Goal: Task Accomplishment & Management: Manage account settings

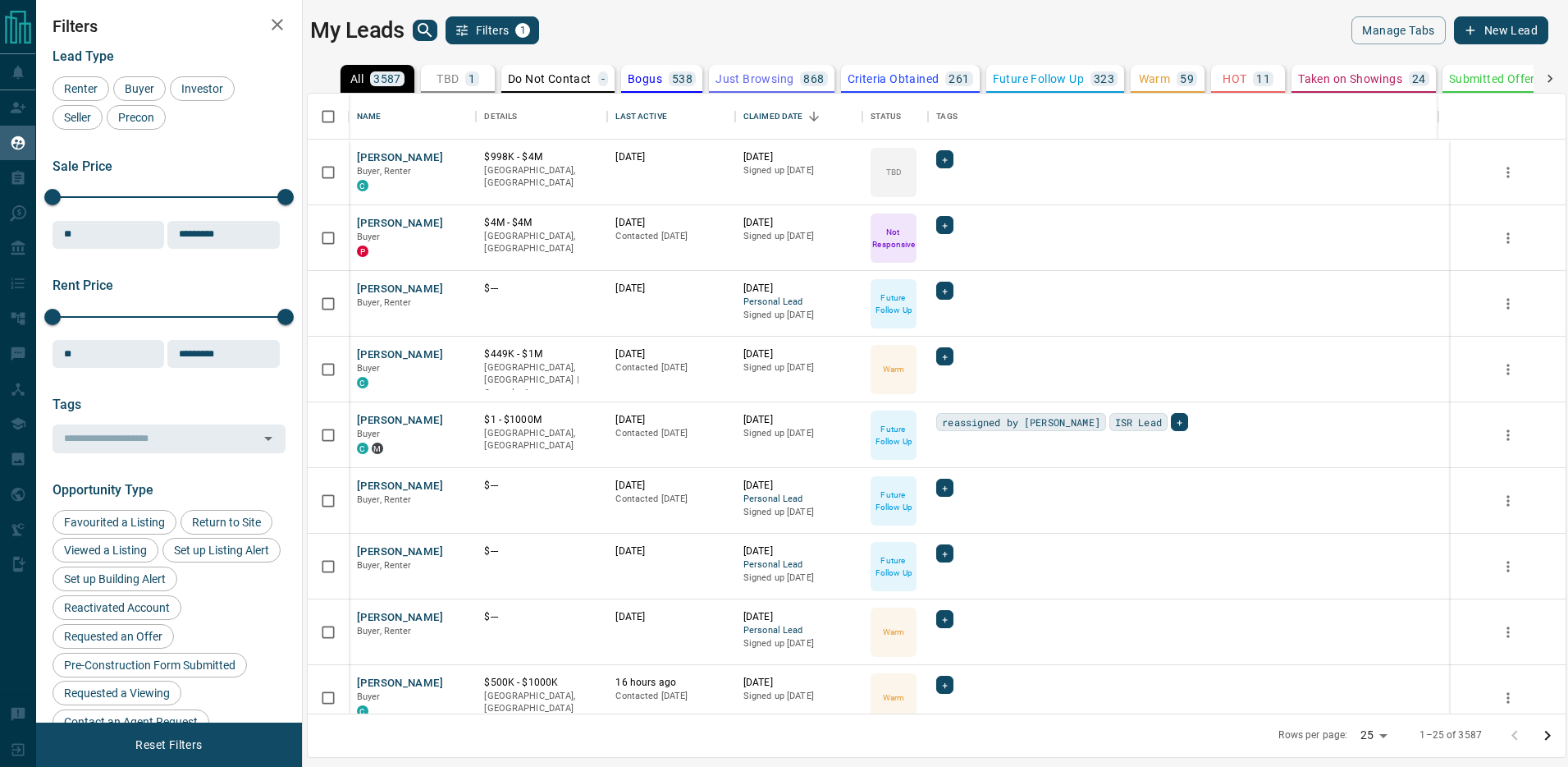
scroll to position [607, 1246]
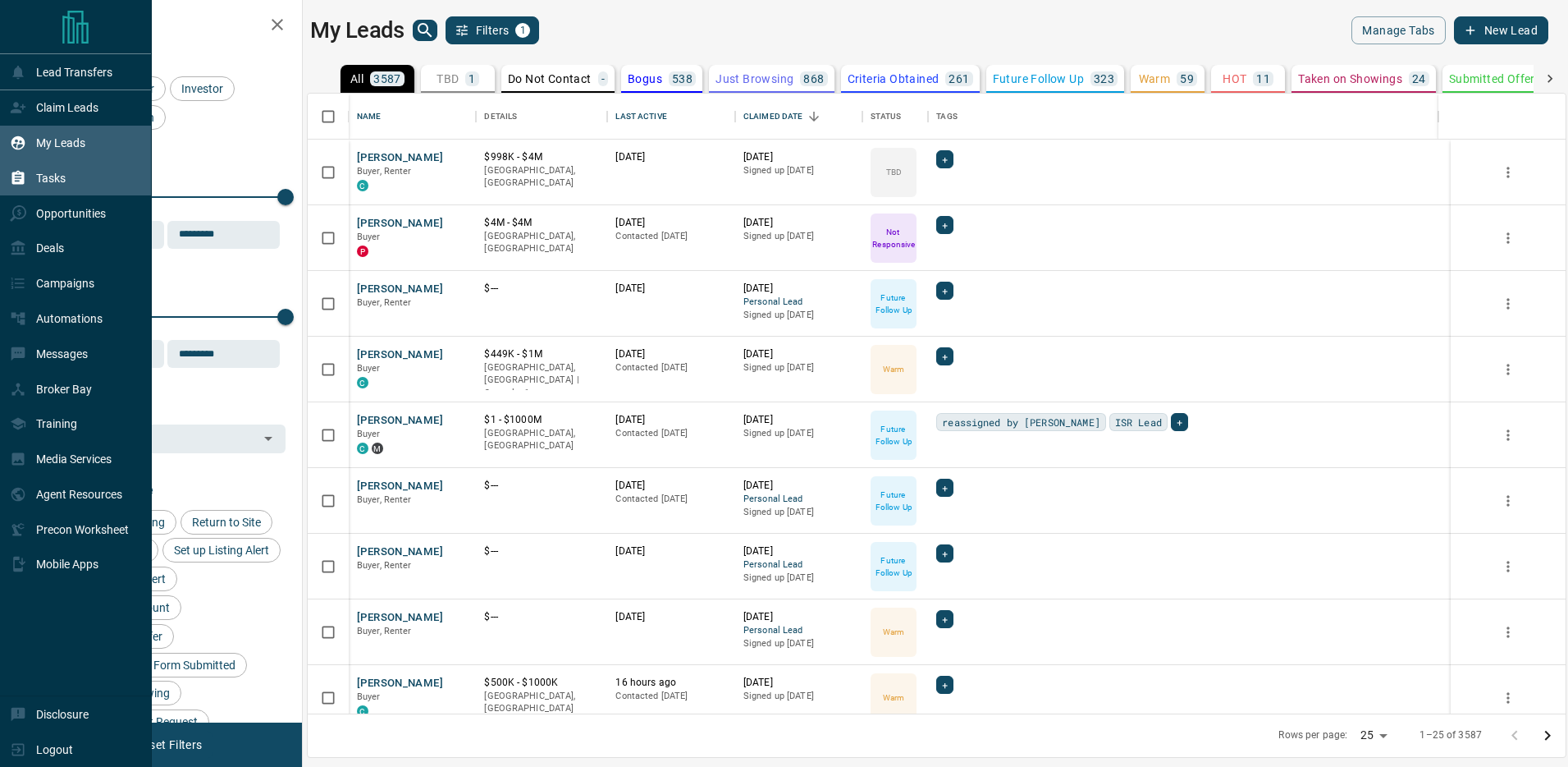
click at [53, 176] on p "Tasks" at bounding box center [51, 177] width 30 height 13
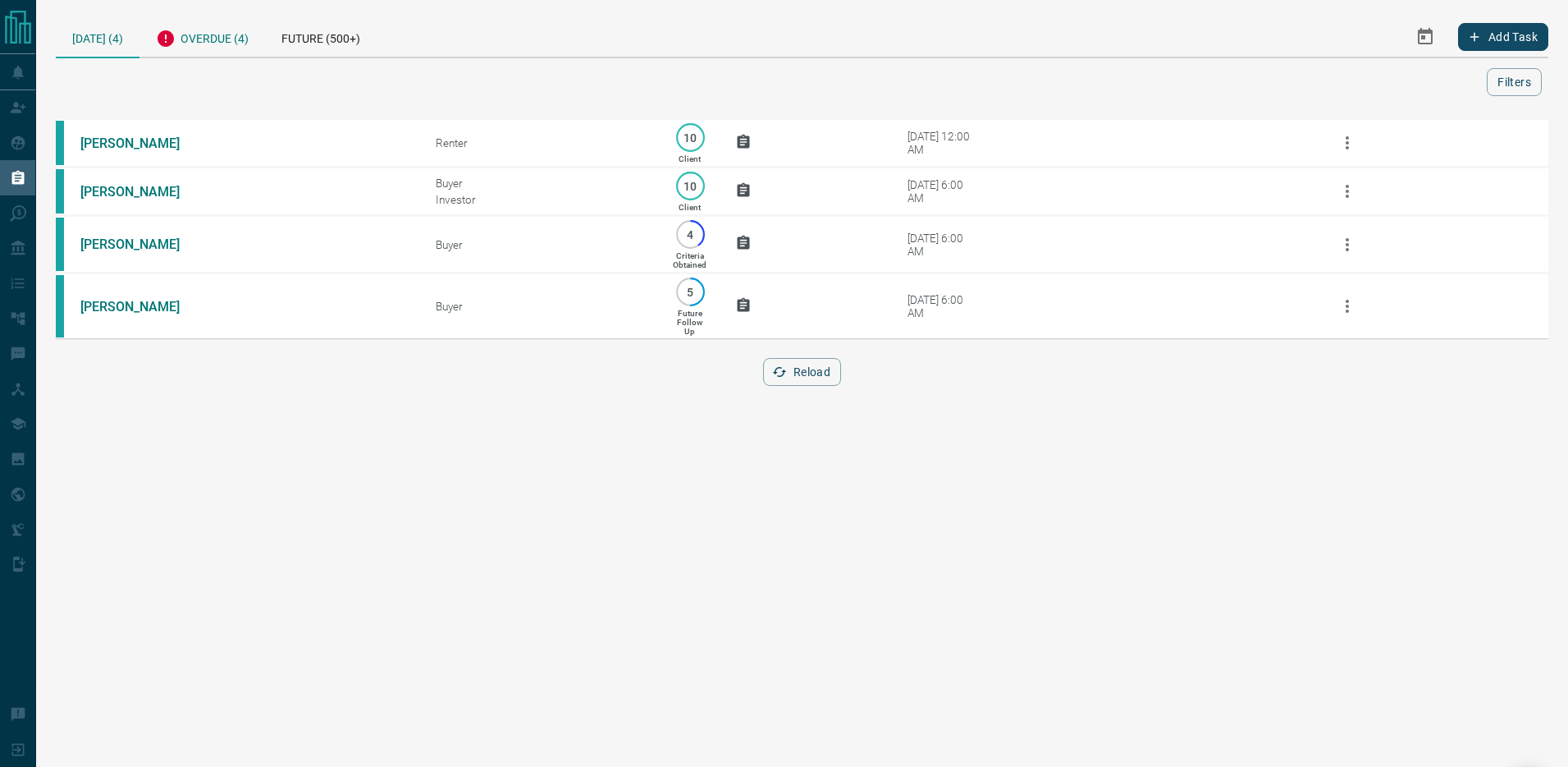
click at [255, 33] on div "Overdue (4)" at bounding box center [202, 37] width 126 height 40
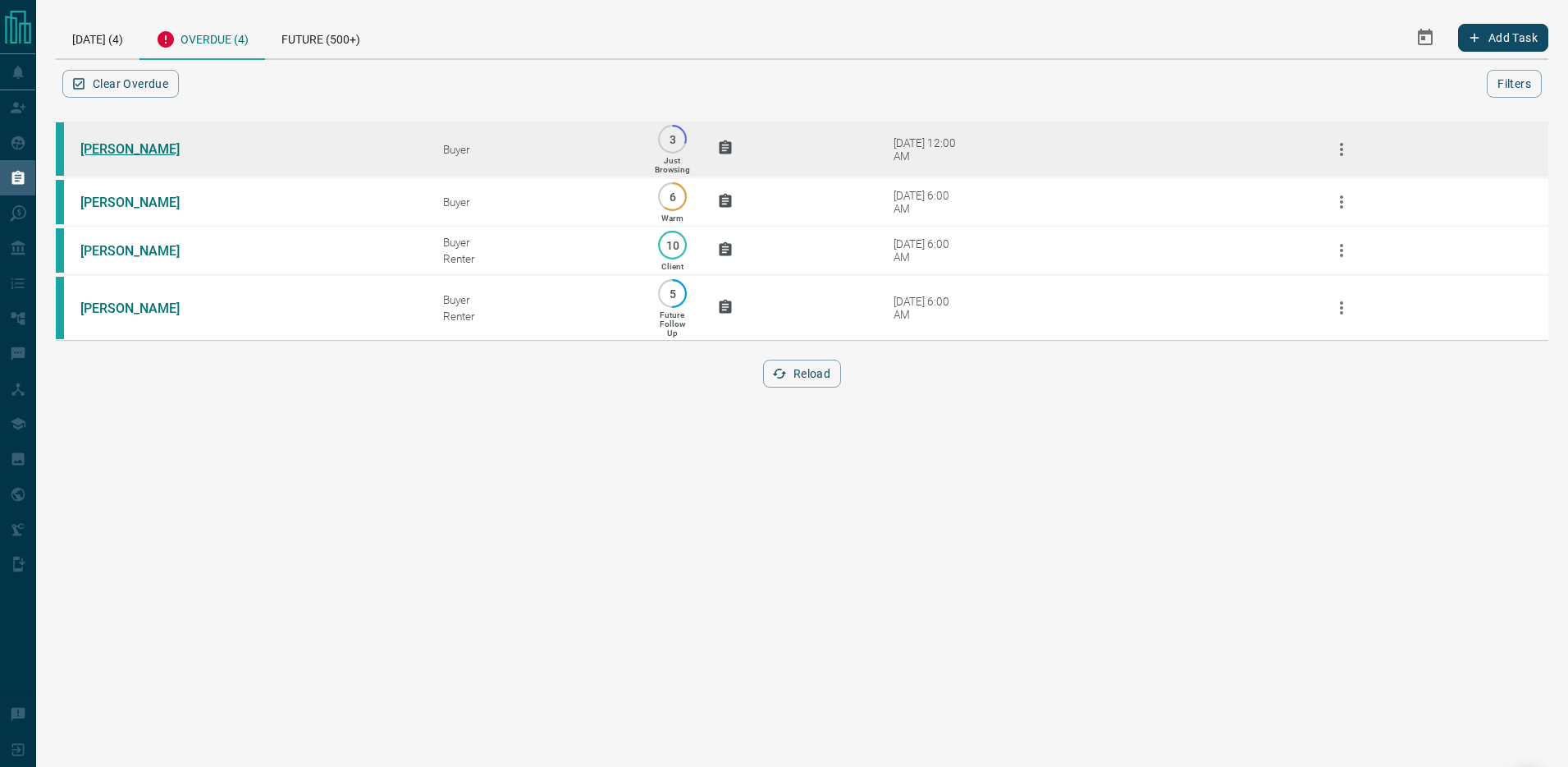
click at [119, 148] on link "[PERSON_NAME]" at bounding box center [142, 149] width 123 height 16
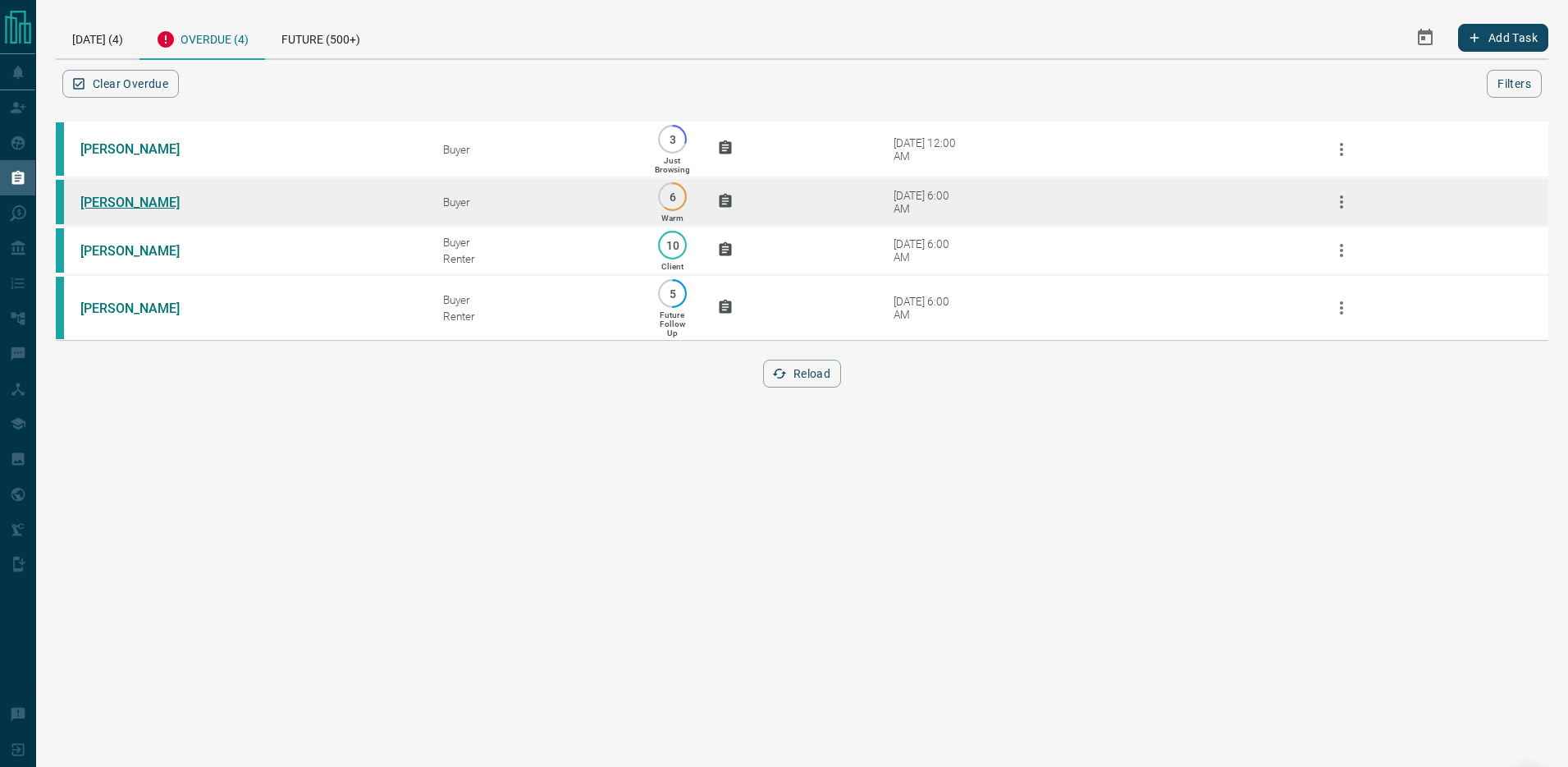
click at [119, 202] on link "[PERSON_NAME]" at bounding box center [142, 202] width 123 height 16
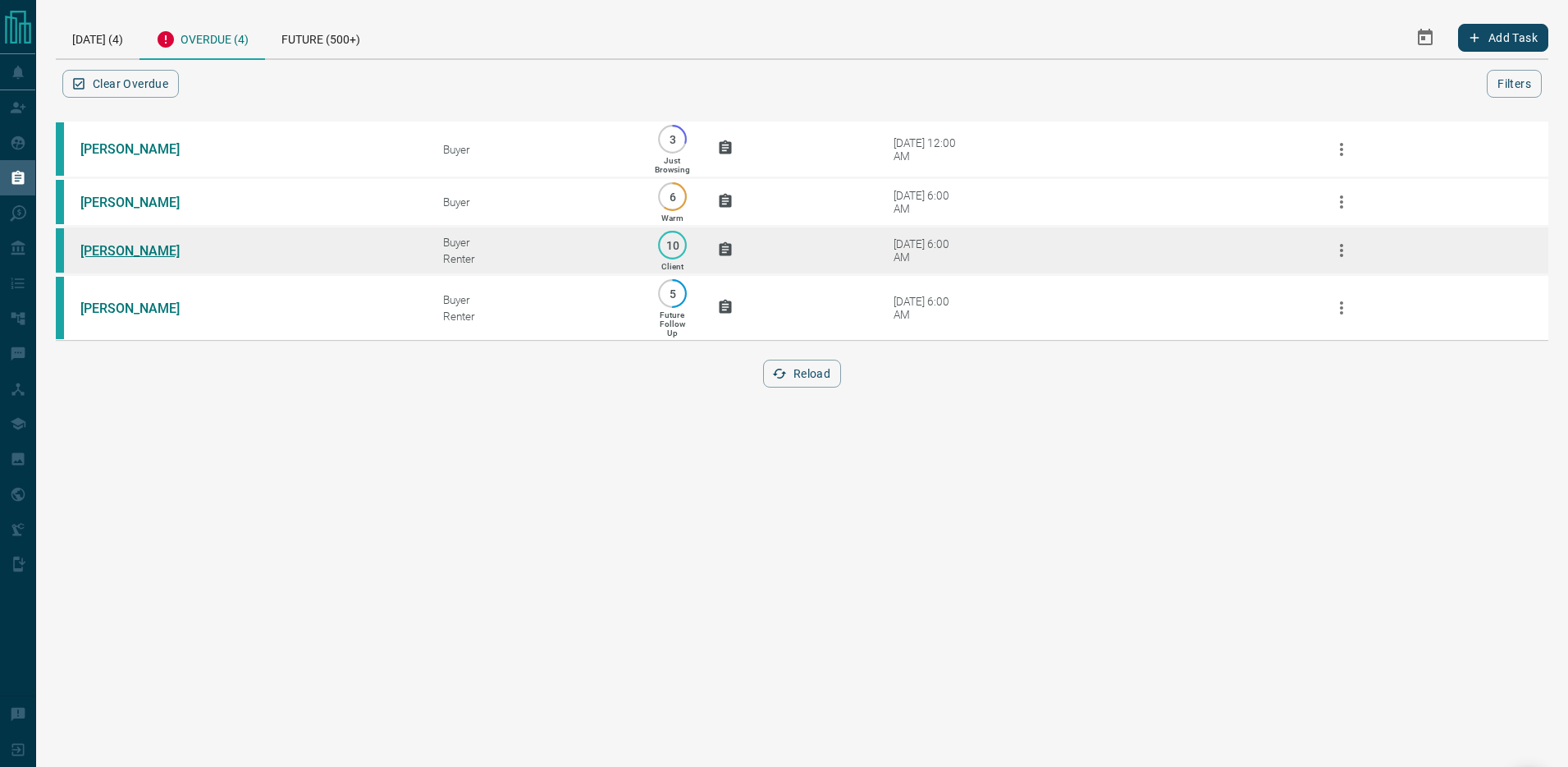
click at [121, 253] on link "[PERSON_NAME]" at bounding box center [142, 251] width 123 height 16
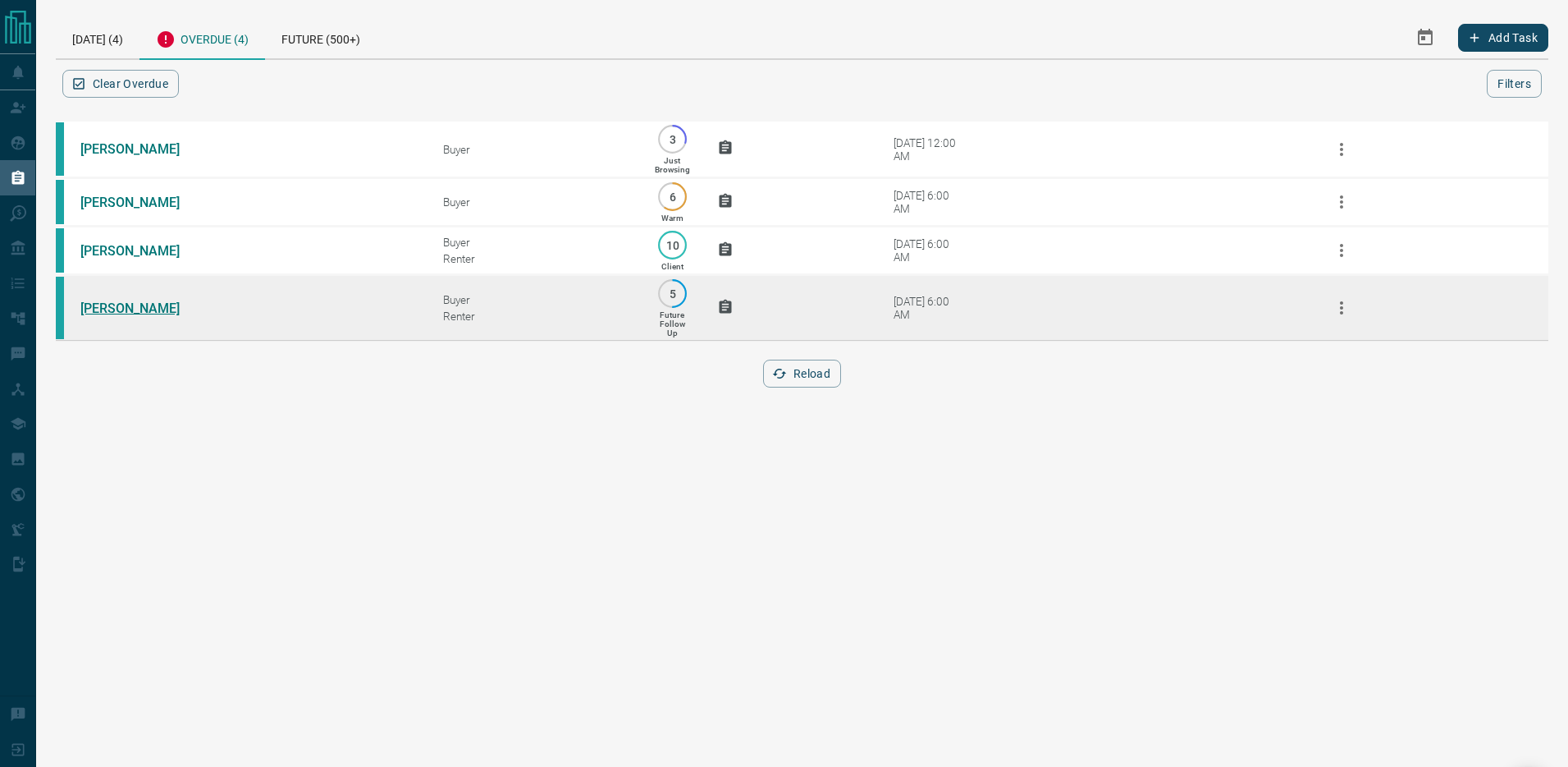
click at [131, 313] on link "[PERSON_NAME]" at bounding box center [142, 308] width 123 height 16
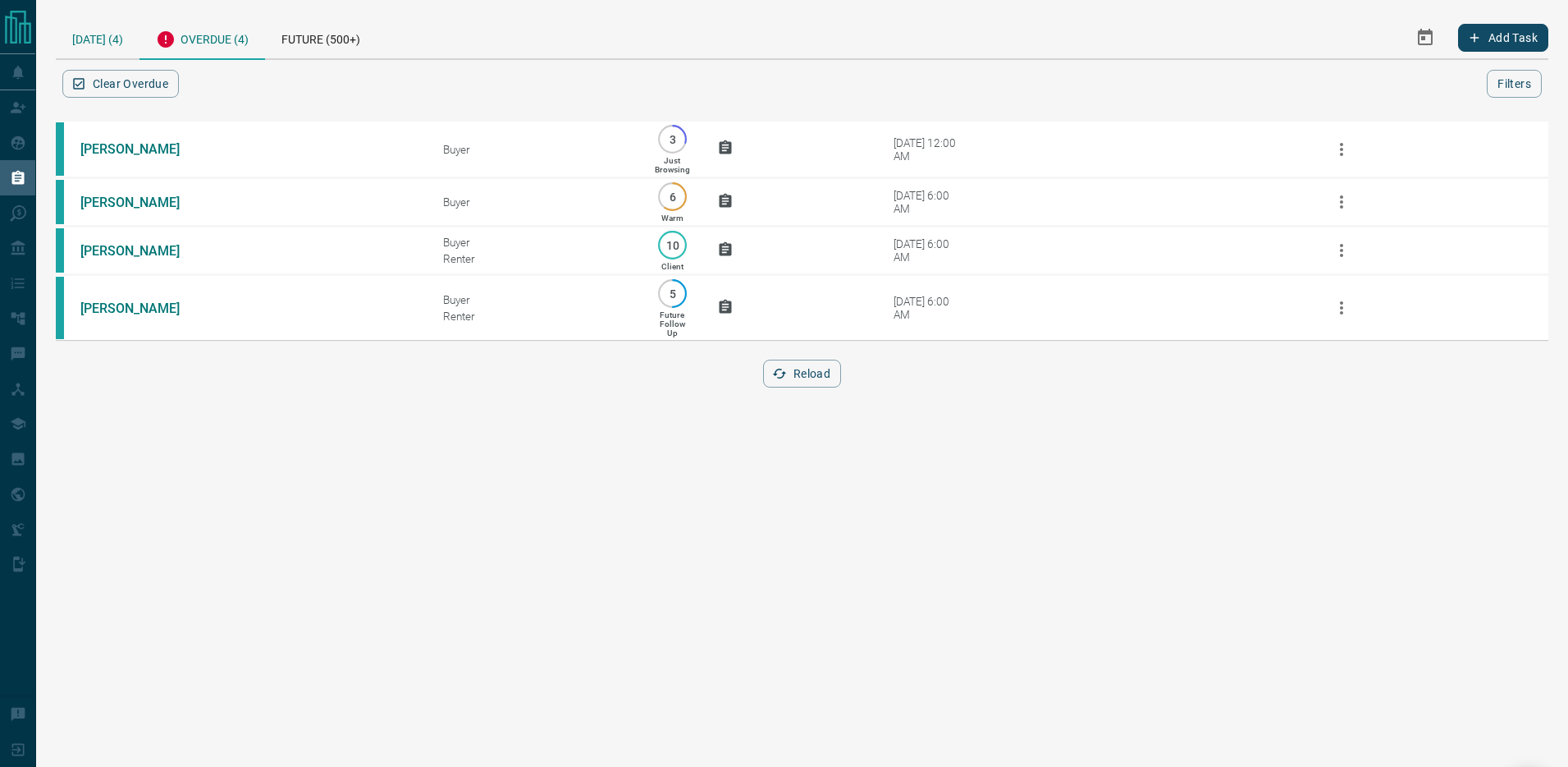
click at [98, 39] on div "[DATE] (4)" at bounding box center [98, 38] width 83 height 42
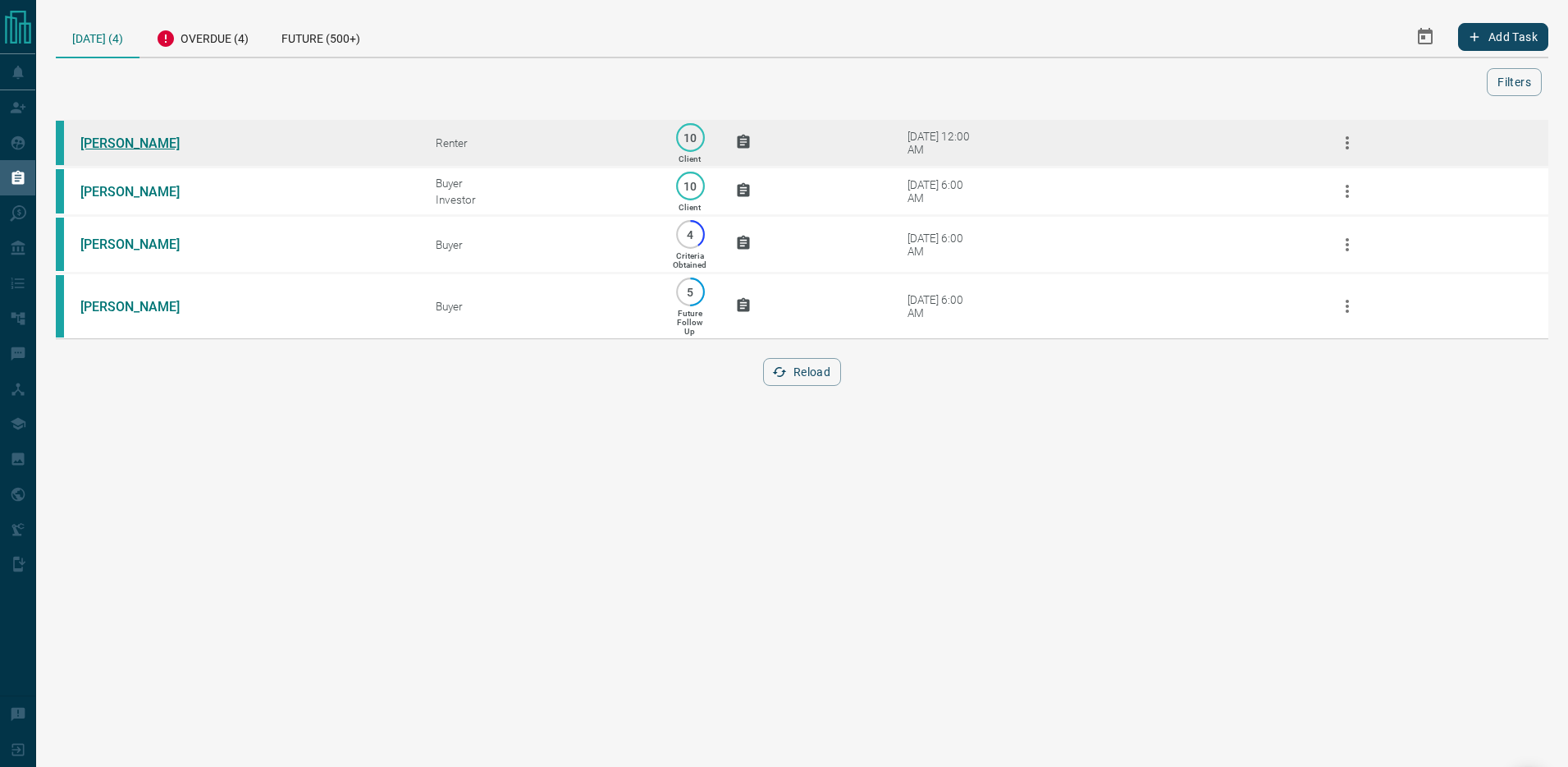
click at [162, 140] on link "[PERSON_NAME]" at bounding box center [142, 143] width 123 height 16
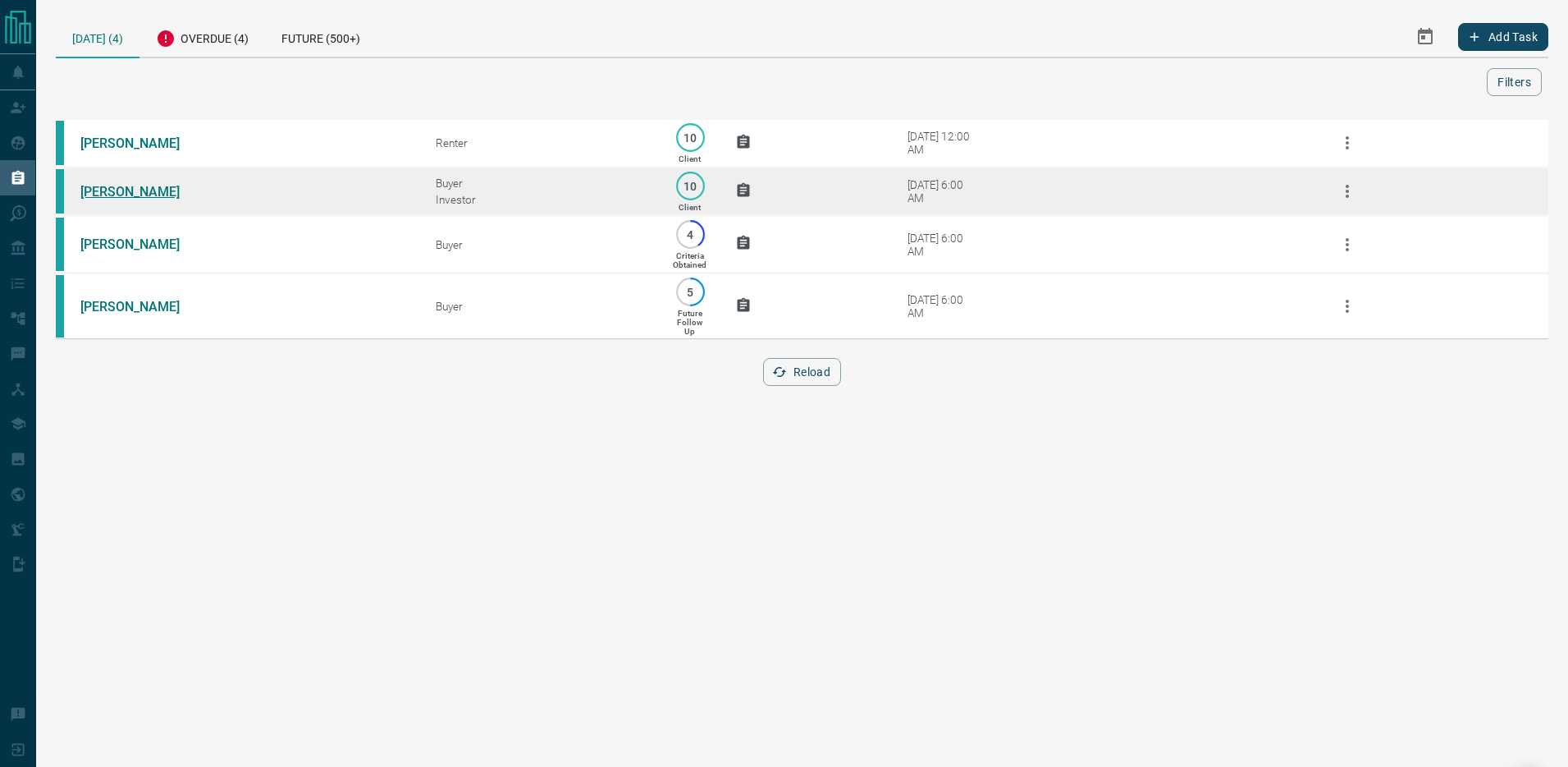
click at [148, 190] on link "[PERSON_NAME]" at bounding box center [142, 192] width 123 height 16
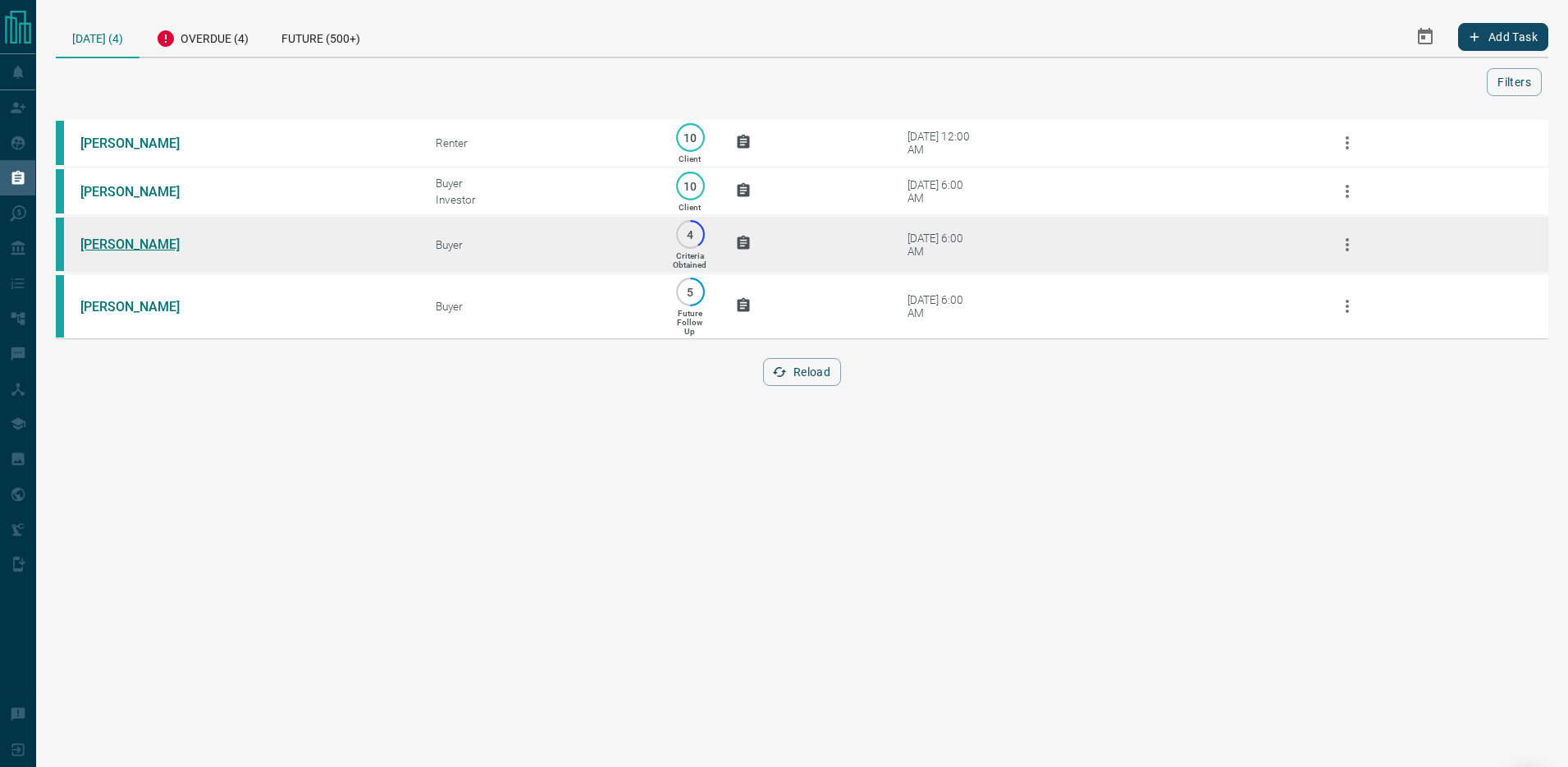
click at [148, 247] on link "[PERSON_NAME]" at bounding box center [142, 244] width 123 height 16
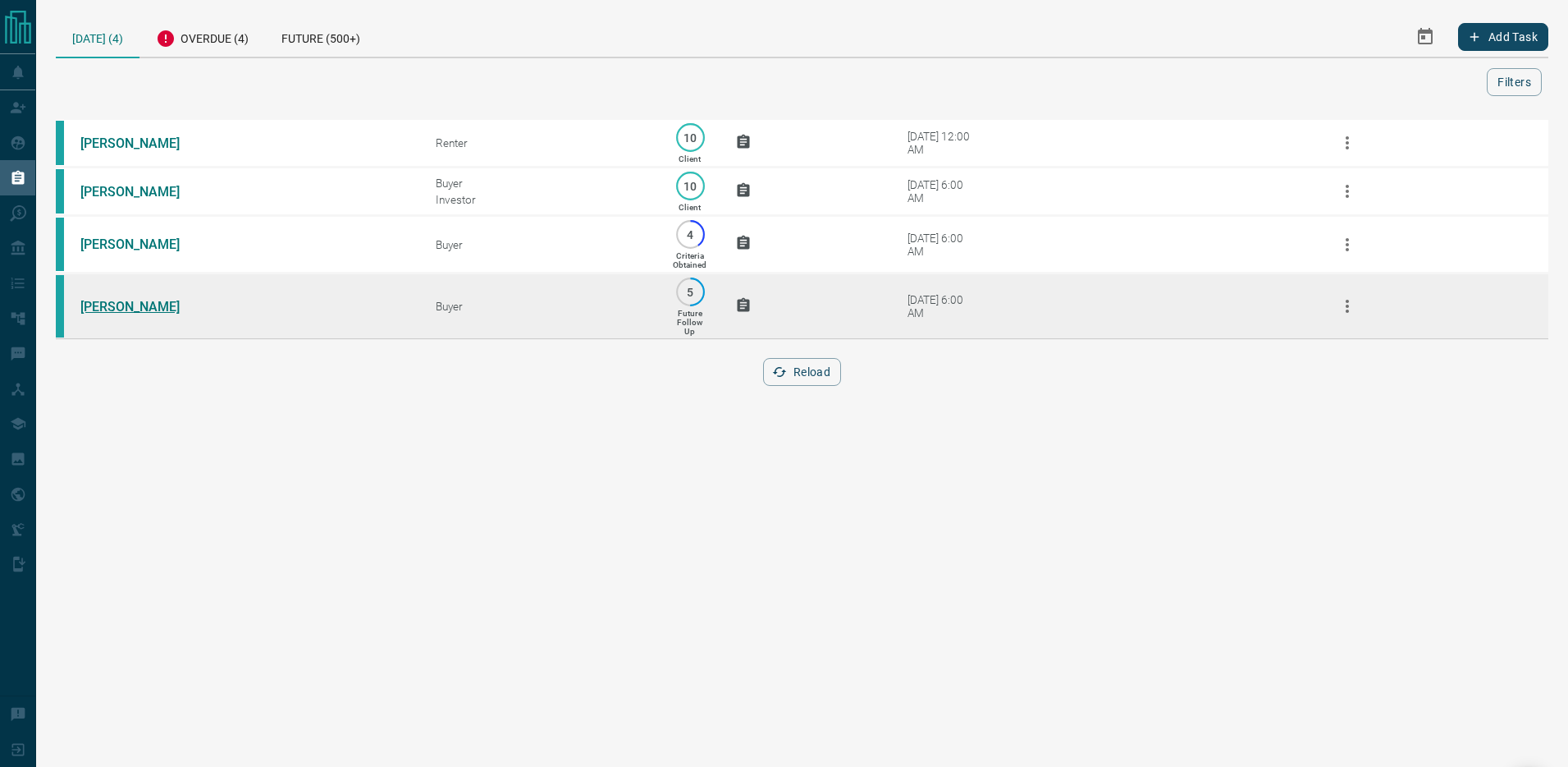
click at [138, 314] on link "[PERSON_NAME]" at bounding box center [142, 307] width 123 height 16
